Goal: Task Accomplishment & Management: Use online tool/utility

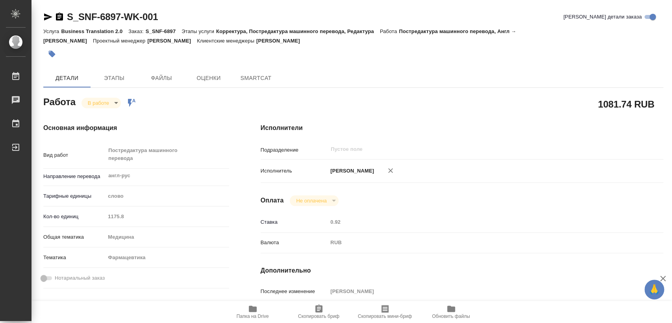
type textarea "x"
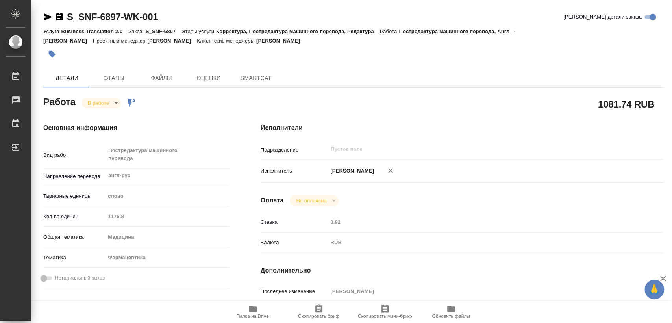
type textarea "x"
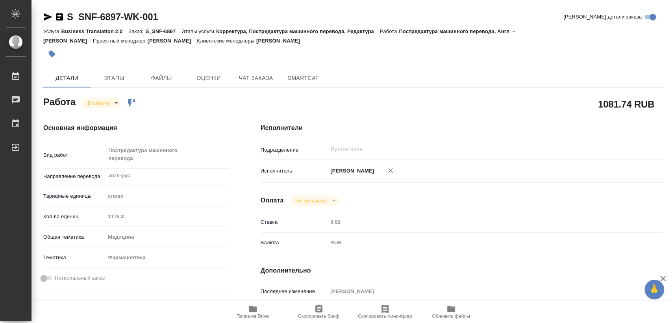
type textarea "x"
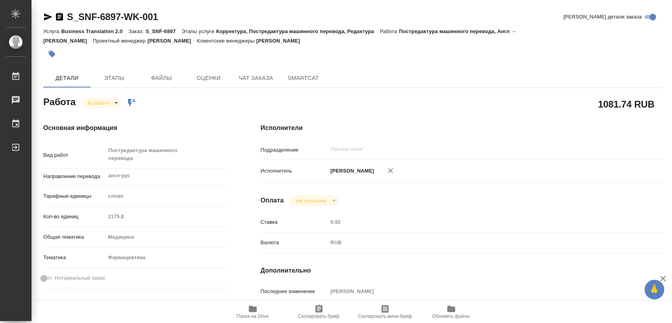
type textarea "x"
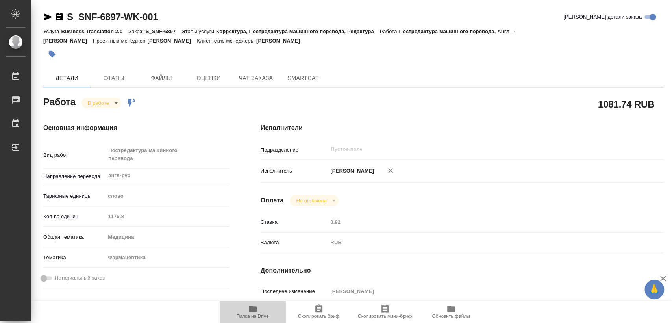
click at [242, 311] on span "Папка на Drive" at bounding box center [252, 311] width 57 height 15
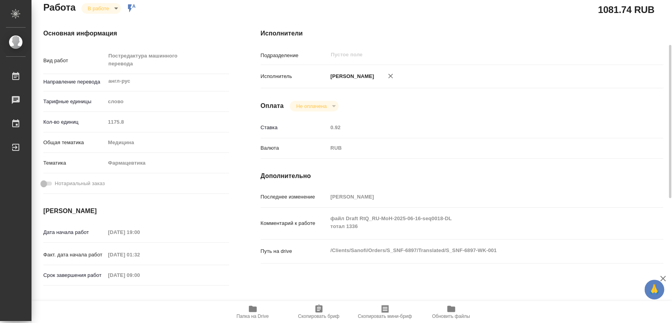
scroll to position [7, 0]
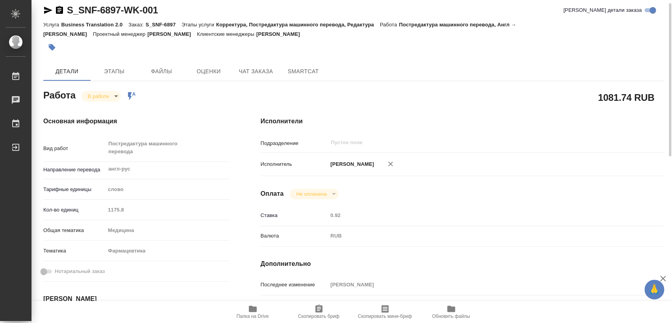
click at [112, 98] on body "🙏 .cls-1 fill:#fff; AWATERA Matveeva Elena Работы 0 Чаты График Выйти S_SNF-689…" at bounding box center [336, 161] width 672 height 323
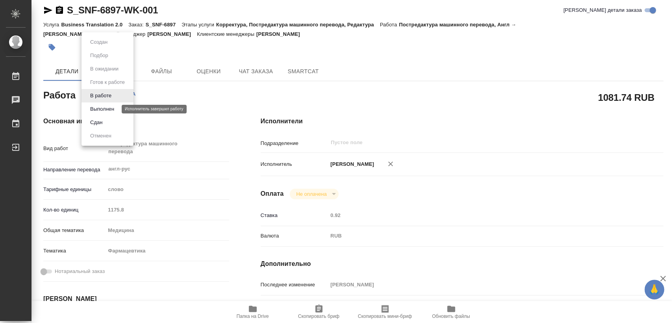
click at [107, 107] on button "Выполнен" at bounding box center [102, 109] width 29 height 9
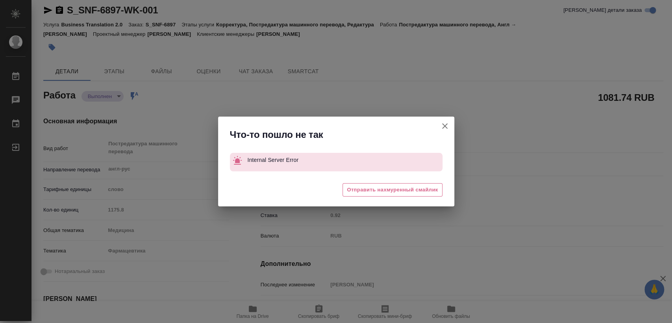
type textarea "x"
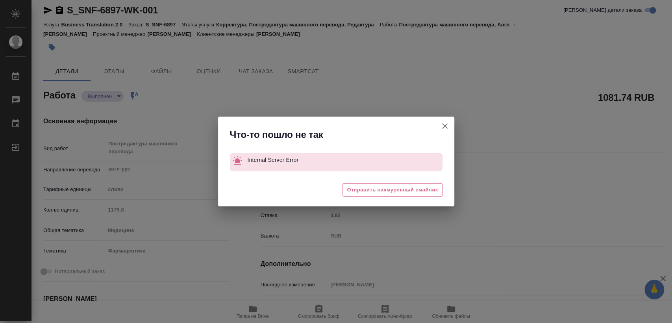
type textarea "x"
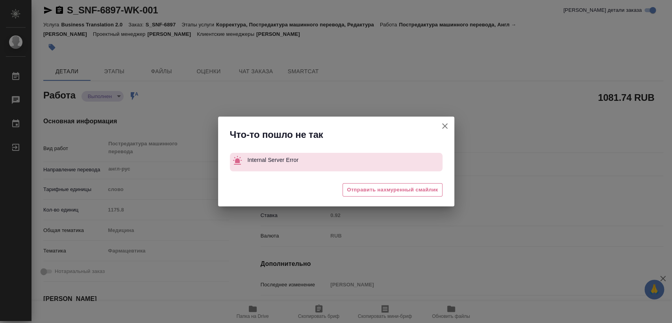
type textarea "x"
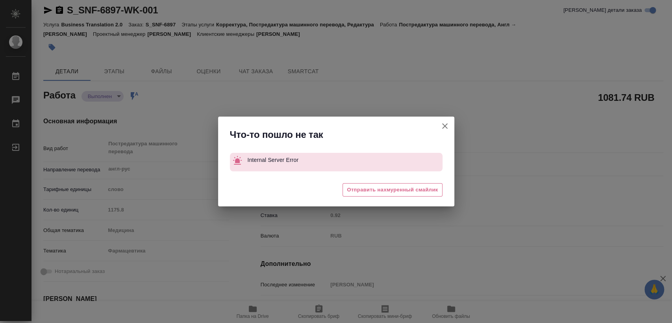
type textarea "x"
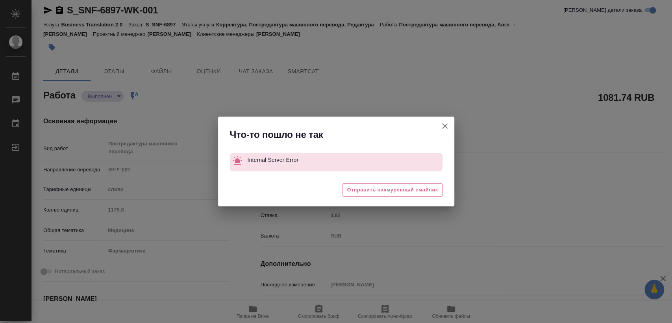
click at [448, 124] on icon "button" at bounding box center [444, 125] width 9 height 9
type textarea "x"
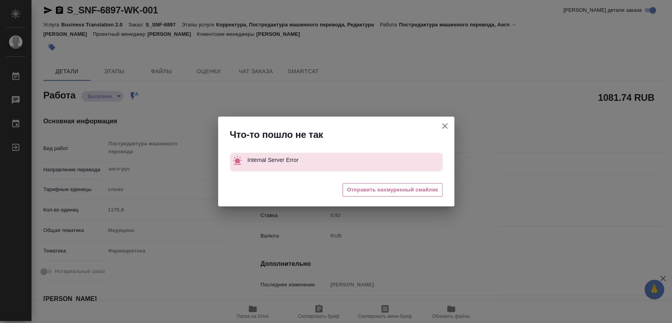
type textarea "x"
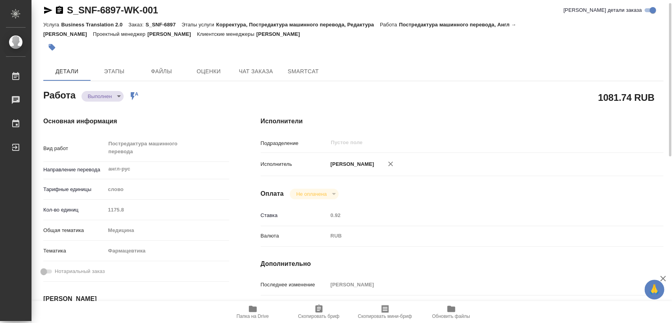
type textarea "x"
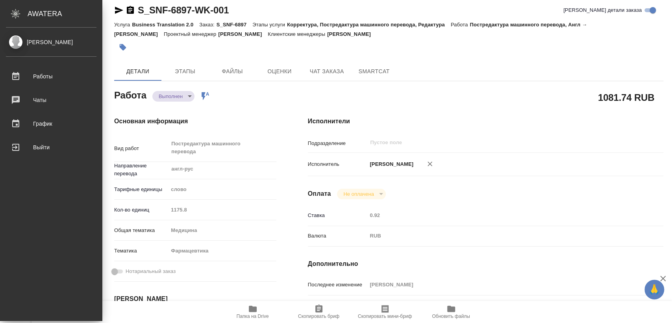
type textarea "x"
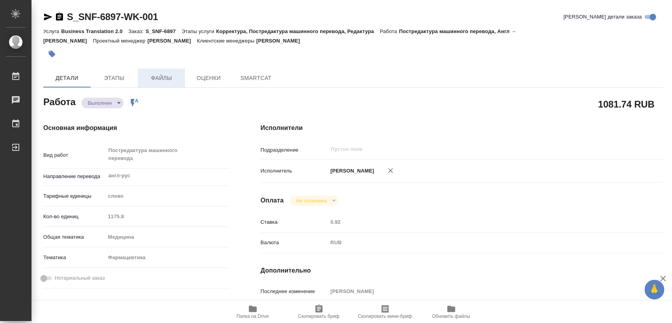
type textarea "x"
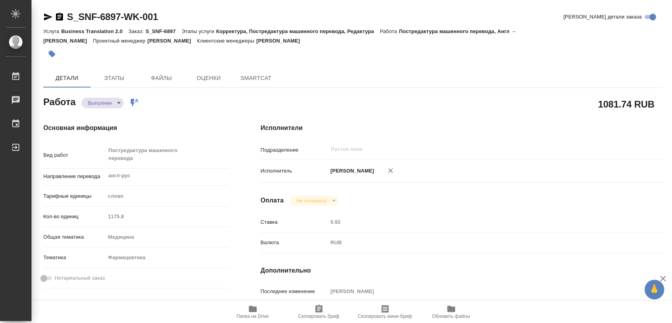
type textarea "x"
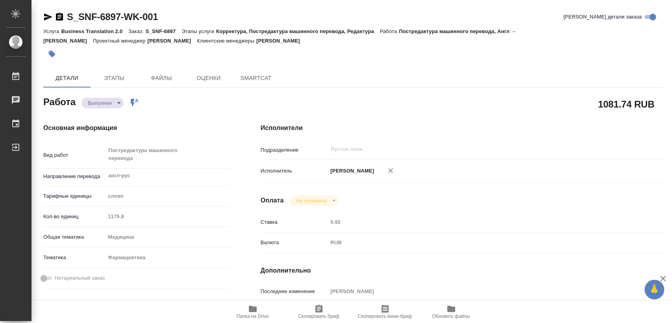
type textarea "x"
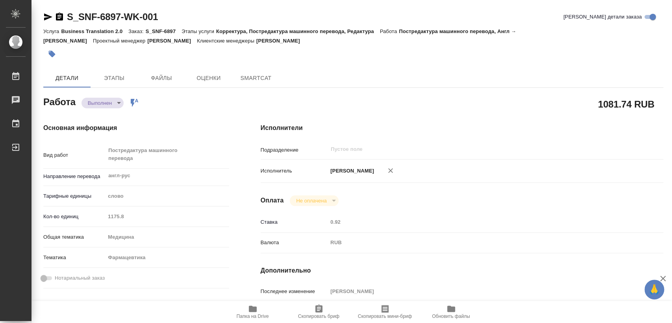
type textarea "x"
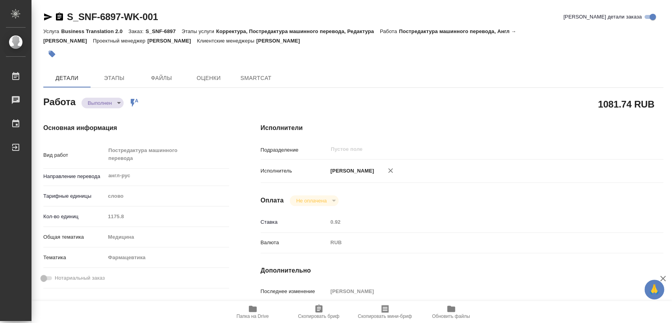
type textarea "x"
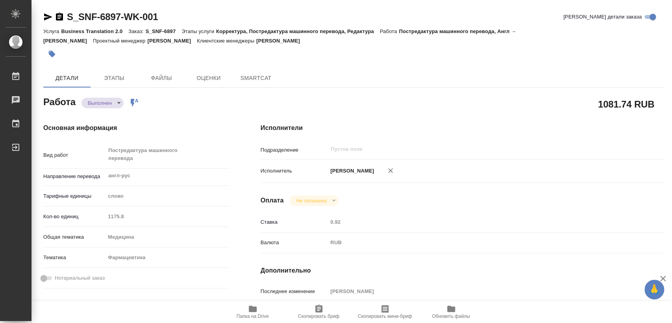
type textarea "x"
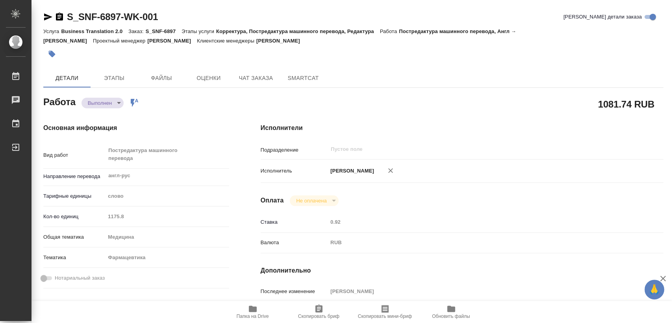
type textarea "x"
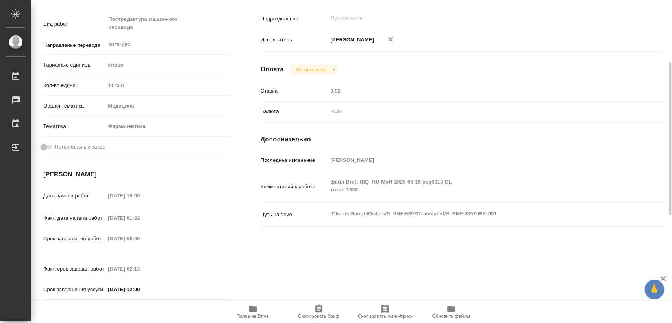
type textarea "x"
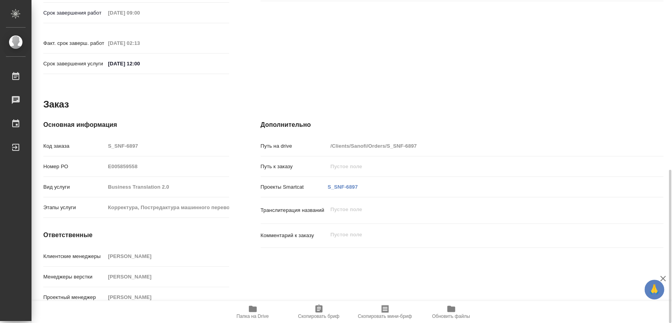
type textarea "x"
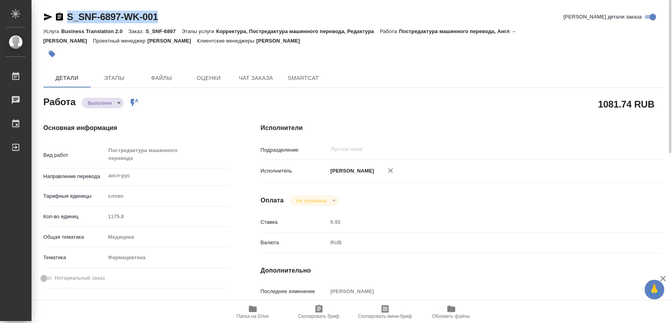
drag, startPoint x: 193, startPoint y: 16, endPoint x: 69, endPoint y: 17, distance: 124.0
click at [69, 17] on div "S_SNF-6897-WK-001 Кратко детали заказа" at bounding box center [353, 17] width 620 height 13
copy link "S_SNF-6897-WK-001"
click at [61, 20] on icon "button" at bounding box center [59, 17] width 7 height 8
copy link "S_SNF-6897-WK-001"
